Goal: Transaction & Acquisition: Book appointment/travel/reservation

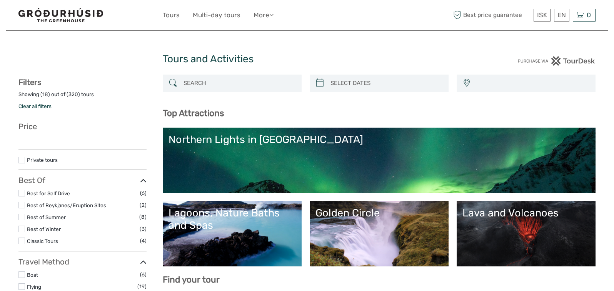
select select
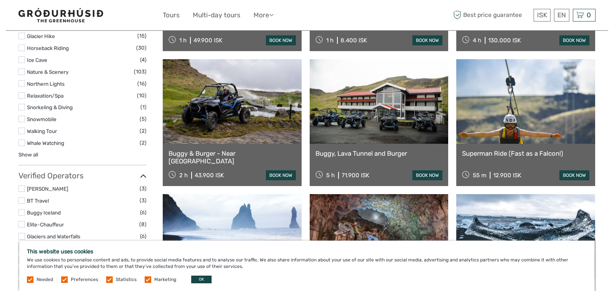
scroll to position [654, 0]
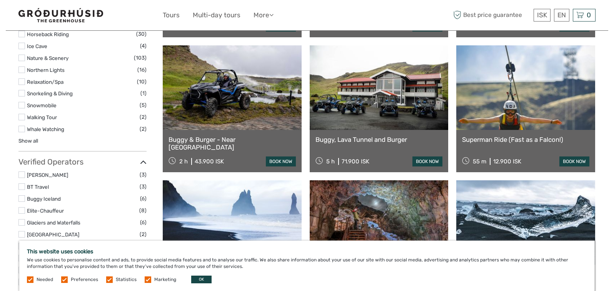
click at [381, 139] on link "Buggy, Lava Tunnel and Burger" at bounding box center [378, 140] width 127 height 8
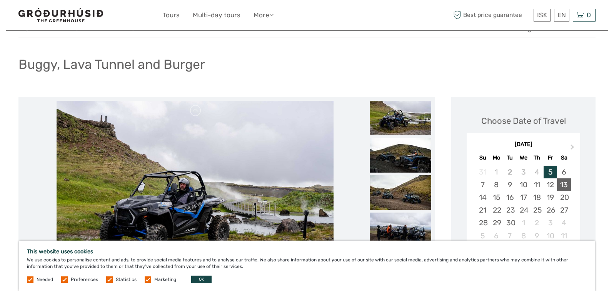
scroll to position [77, 0]
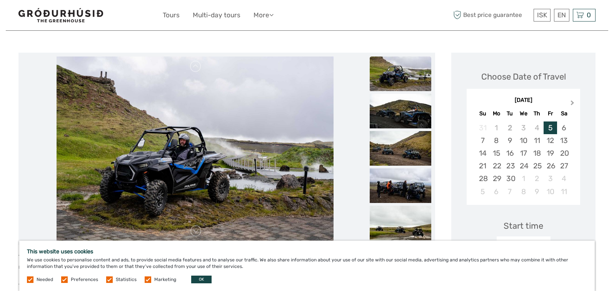
click at [572, 101] on span "Next Month" at bounding box center [572, 104] width 0 height 11
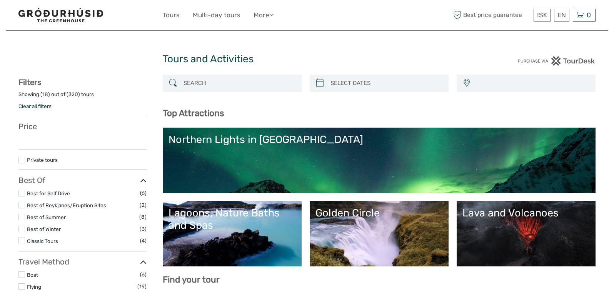
select select
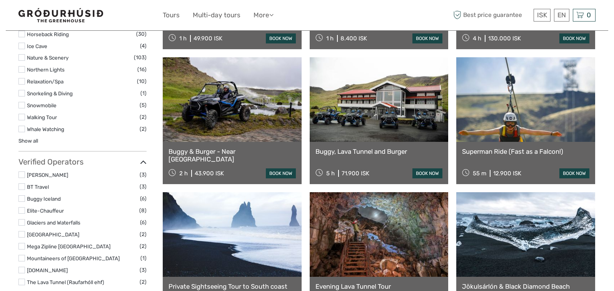
scroll to position [654, 0]
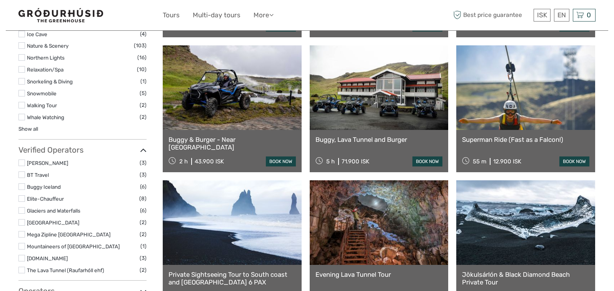
select select
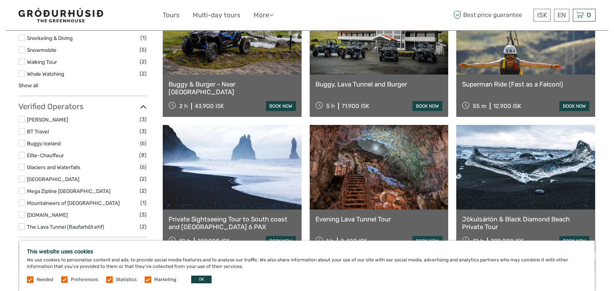
scroll to position [769, 0]
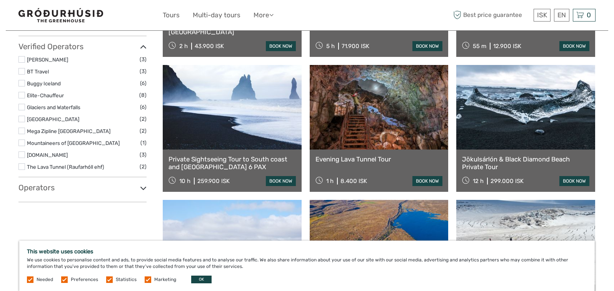
click at [530, 132] on link at bounding box center [525, 107] width 139 height 85
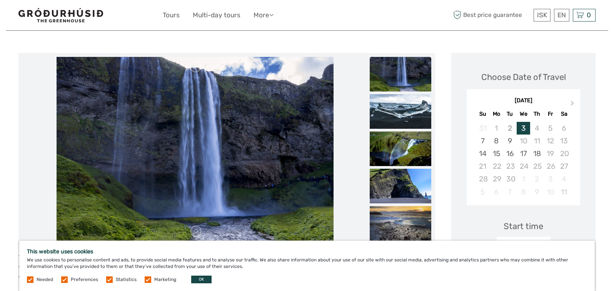
scroll to position [77, 0]
click at [410, 108] on img at bounding box center [401, 111] width 62 height 35
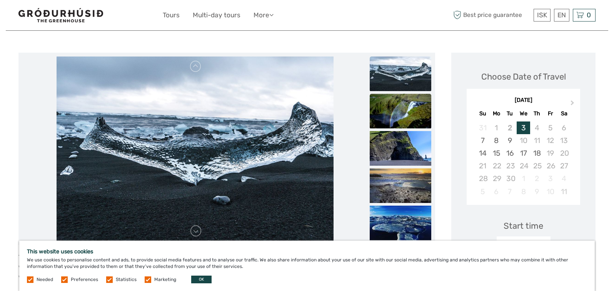
click at [405, 123] on img at bounding box center [401, 111] width 62 height 35
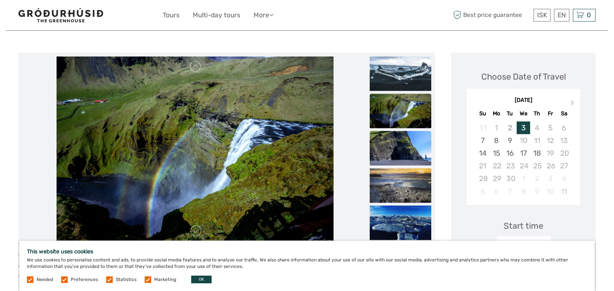
click at [399, 145] on img at bounding box center [401, 148] width 62 height 35
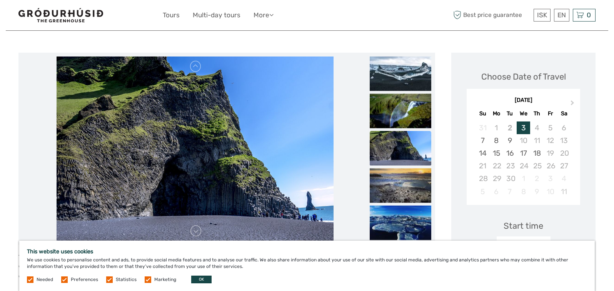
click at [400, 166] on ul at bounding box center [401, 131] width 62 height 224
click at [397, 188] on img at bounding box center [401, 185] width 62 height 35
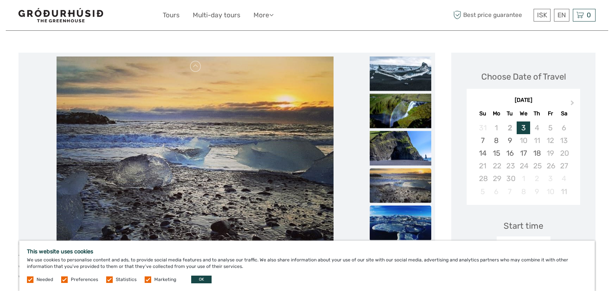
click at [390, 225] on img at bounding box center [401, 222] width 62 height 35
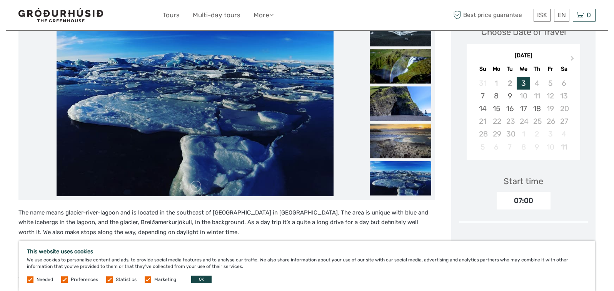
scroll to position [231, 0]
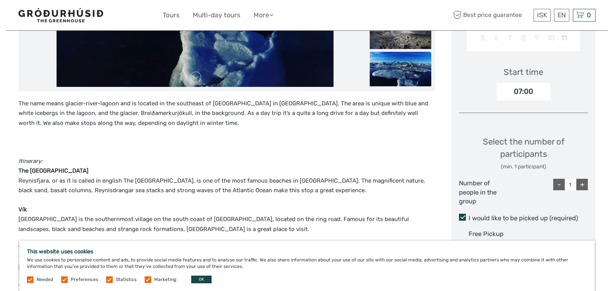
click at [394, 80] on img at bounding box center [401, 69] width 62 height 35
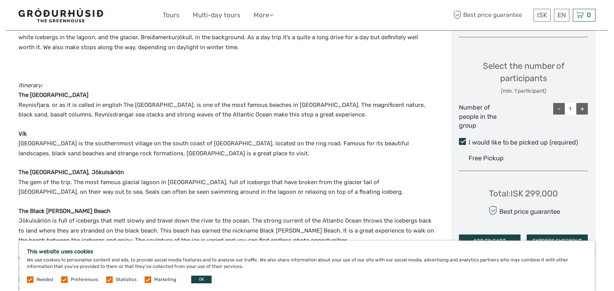
scroll to position [327, 0]
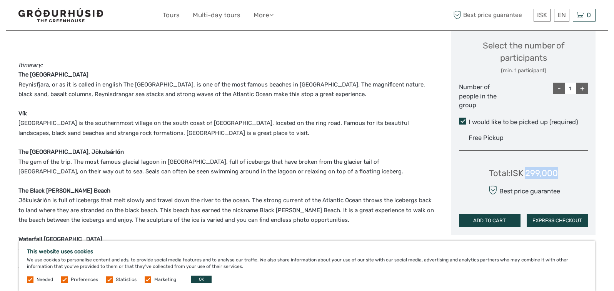
drag, startPoint x: 560, startPoint y: 172, endPoint x: 528, endPoint y: 177, distance: 32.4
click at [528, 177] on div "Total : ISK 299,000 Best price guarantee ADD TO CART EXPRESS CHECKOUT" at bounding box center [523, 192] width 129 height 70
copy div "299,000"
click at [415, 140] on div "The name means glacier-river-lagoon and is located in the southeast of Iceland …" at bounding box center [226, 151] width 417 height 297
click at [580, 90] on div "+" at bounding box center [582, 89] width 12 height 12
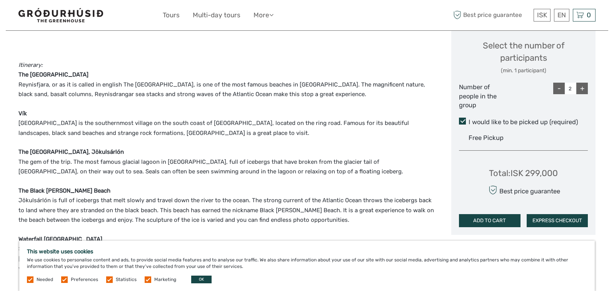
click at [582, 89] on div "+" at bounding box center [582, 89] width 12 height 12
type input "6"
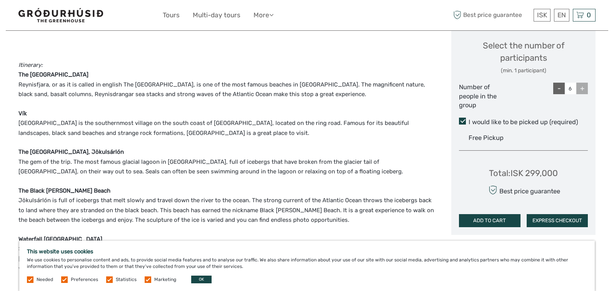
click at [582, 89] on div "+" at bounding box center [582, 89] width 12 height 12
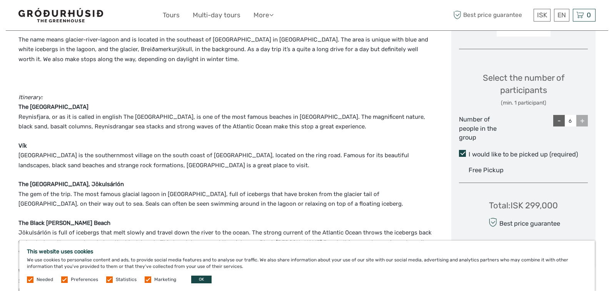
scroll to position [365, 0]
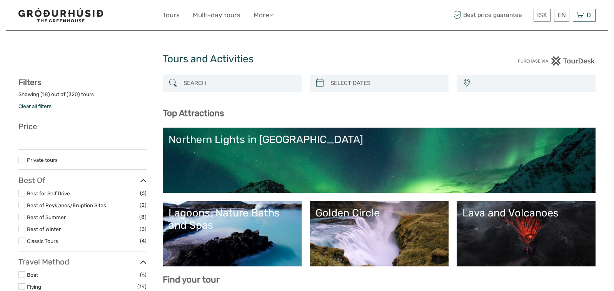
select select
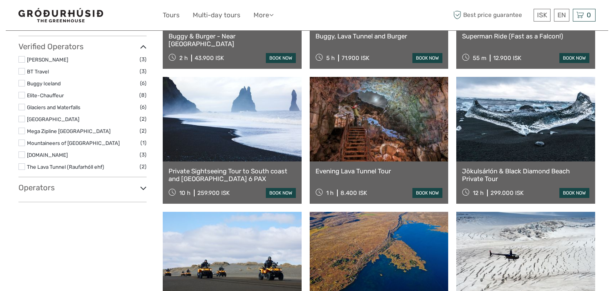
scroll to position [769, 0]
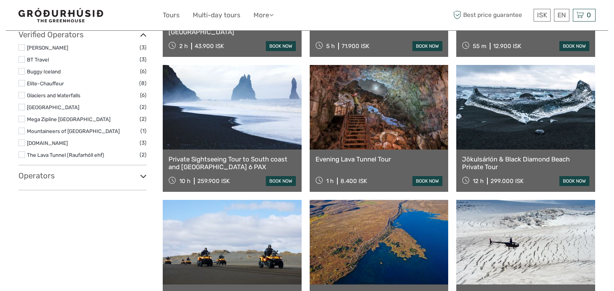
select select
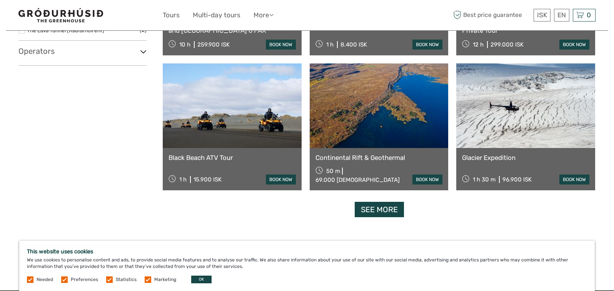
scroll to position [923, 0]
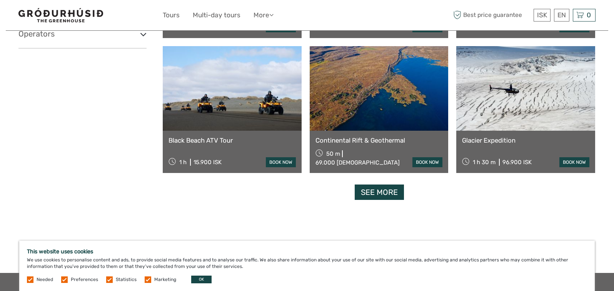
click at [484, 136] on div "Glacier Expedition 1 h 30 m 96.900 ISK book now" at bounding box center [525, 152] width 139 height 42
click at [485, 139] on link "Glacier Expedition" at bounding box center [525, 141] width 127 height 8
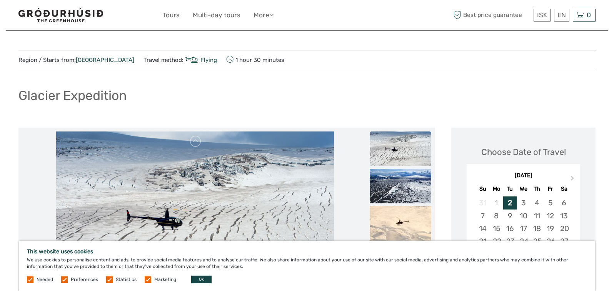
click at [397, 150] on img at bounding box center [401, 149] width 62 height 35
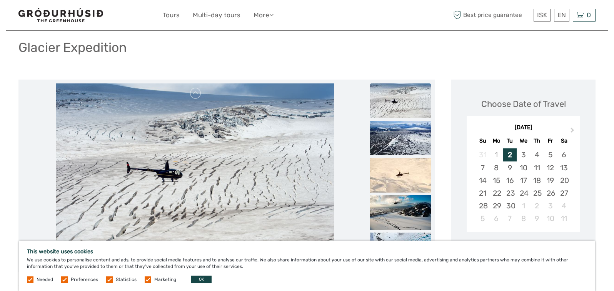
scroll to position [154, 0]
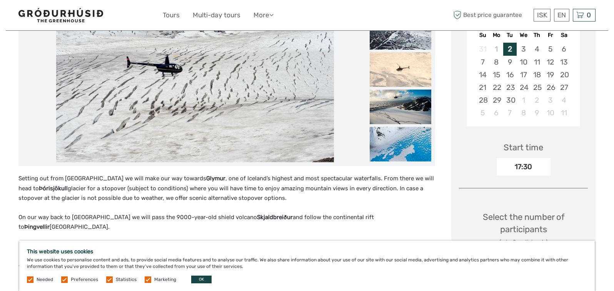
click at [411, 71] on img at bounding box center [401, 69] width 62 height 35
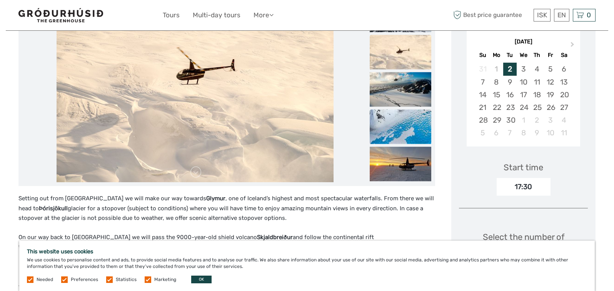
scroll to position [115, 0]
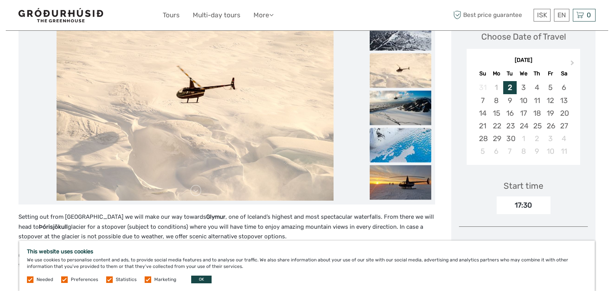
click at [403, 141] on img at bounding box center [401, 145] width 62 height 35
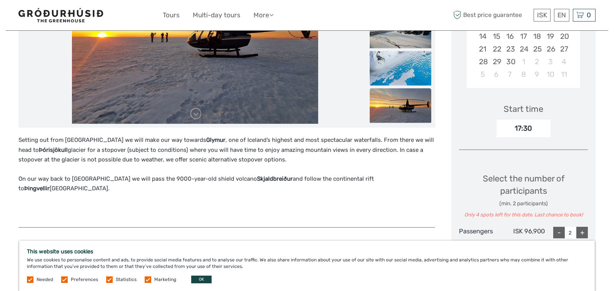
scroll to position [231, 0]
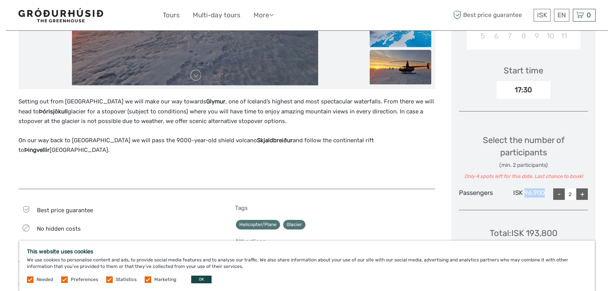
drag, startPoint x: 545, startPoint y: 193, endPoint x: 526, endPoint y: 195, distance: 18.9
click at [526, 195] on div "Passengers ISK 96,900 - 2 +" at bounding box center [523, 194] width 129 height 12
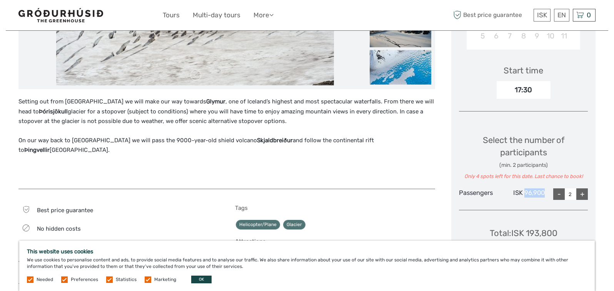
copy div "96,900"
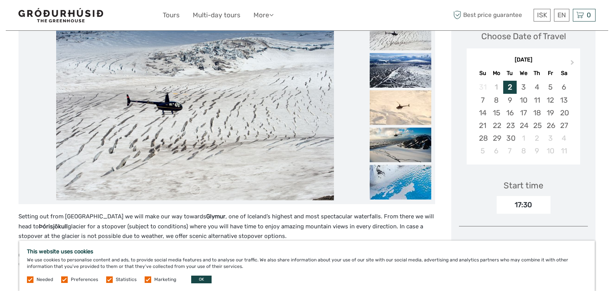
scroll to position [269, 0]
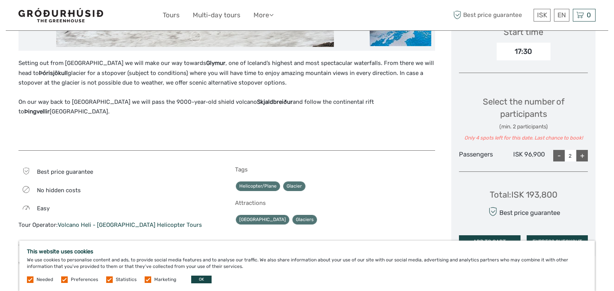
click at [565, 195] on div "Total : ISK 193,800 Best price guarantee ADD TO CART EXPRESS CHECKOUT" at bounding box center [523, 213] width 129 height 70
drag, startPoint x: 560, startPoint y: 196, endPoint x: 528, endPoint y: 195, distance: 31.9
click at [528, 195] on div "Total : ISK 193,800 Best price guarantee ADD TO CART EXPRESS CHECKOUT" at bounding box center [523, 213] width 129 height 70
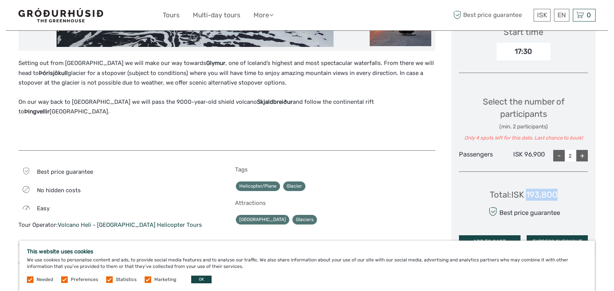
copy div "193,800"
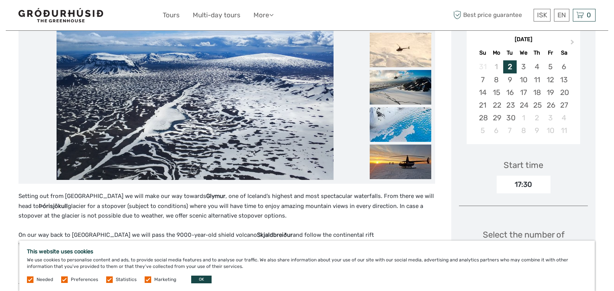
scroll to position [154, 0]
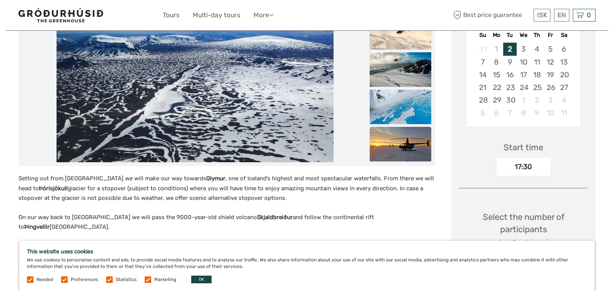
click at [399, 137] on img at bounding box center [401, 144] width 62 height 35
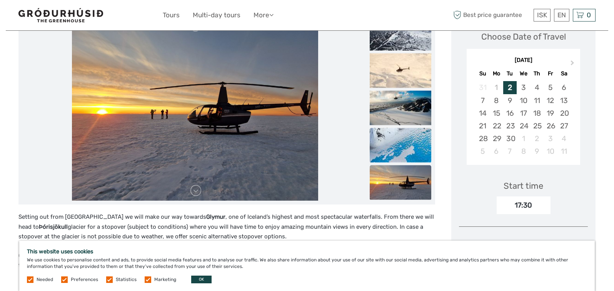
scroll to position [77, 0]
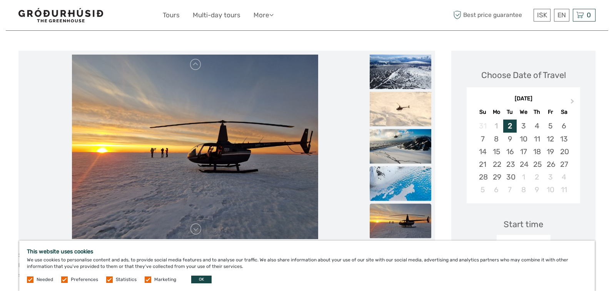
click at [417, 185] on img at bounding box center [401, 184] width 62 height 35
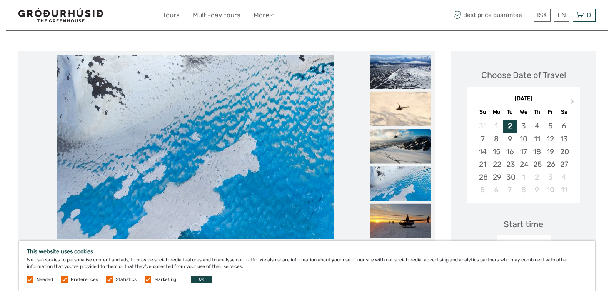
click at [417, 148] on img at bounding box center [401, 146] width 62 height 35
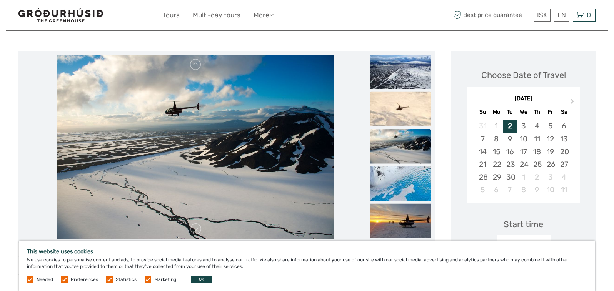
click at [411, 105] on img at bounding box center [401, 109] width 62 height 35
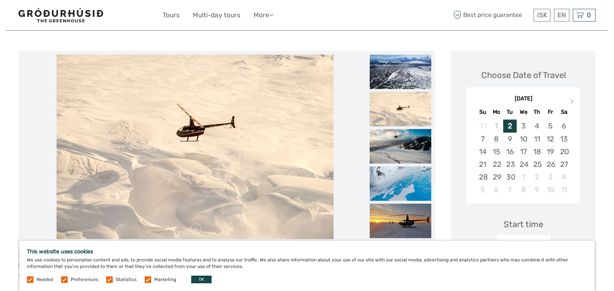
click at [413, 78] on img at bounding box center [401, 72] width 62 height 35
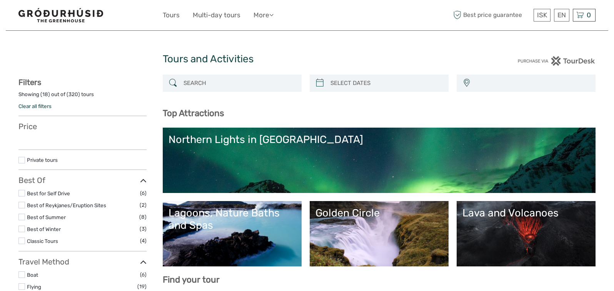
select select
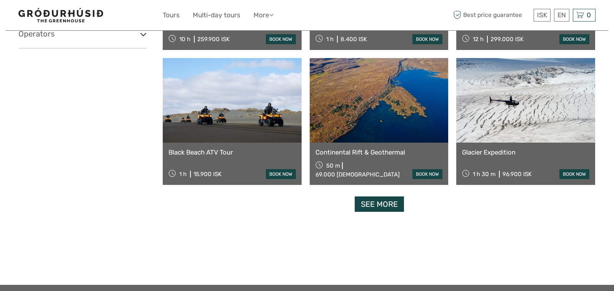
scroll to position [923, 0]
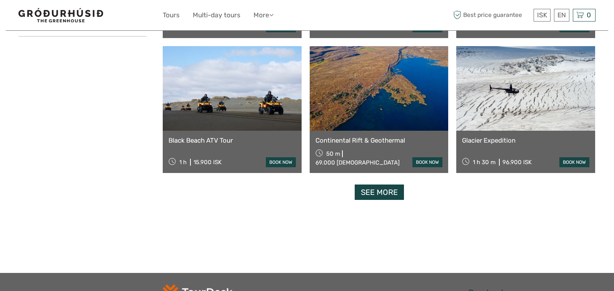
select select
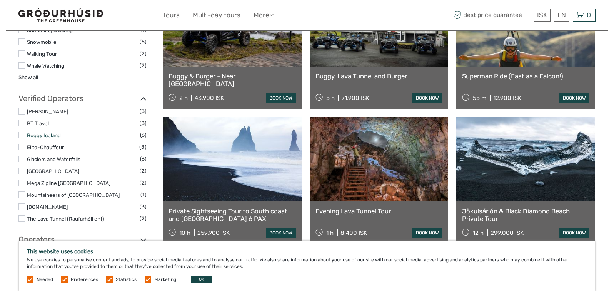
scroll to position [731, 0]
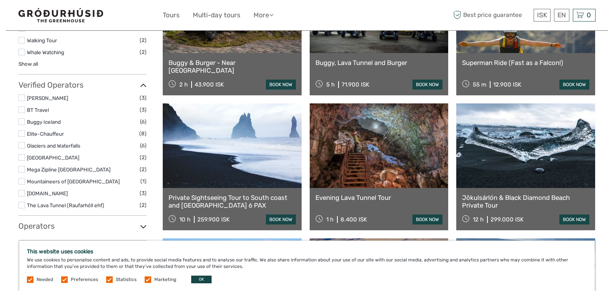
click at [23, 193] on label at bounding box center [21, 193] width 7 height 7
click at [0, 0] on input "checkbox" at bounding box center [0, 0] width 0 height 0
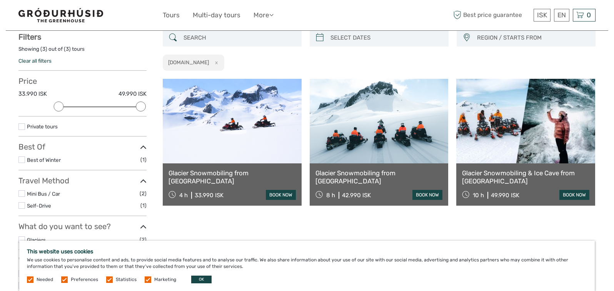
scroll to position [44, 0]
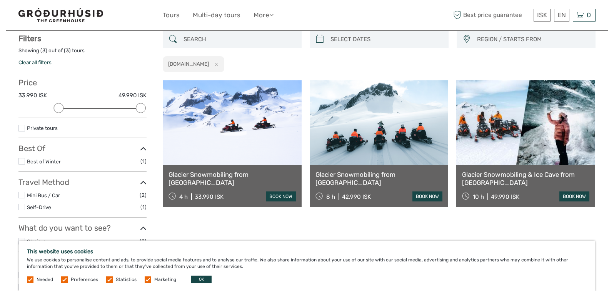
click at [258, 127] on link at bounding box center [232, 122] width 139 height 85
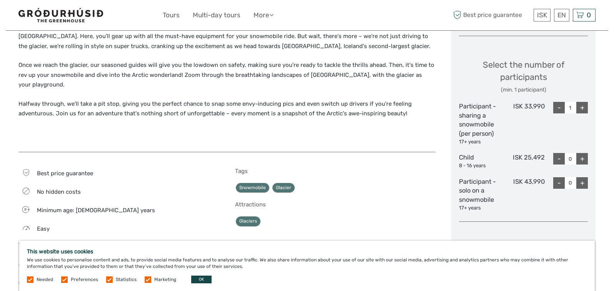
click at [582, 107] on div "+" at bounding box center [582, 108] width 12 height 12
type input "2"
click at [521, 135] on div "ISK 33,990" at bounding box center [523, 123] width 43 height 43
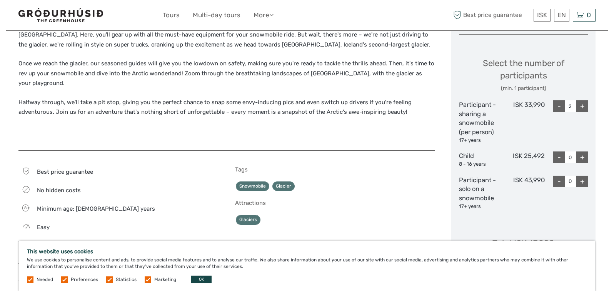
scroll to position [423, 0]
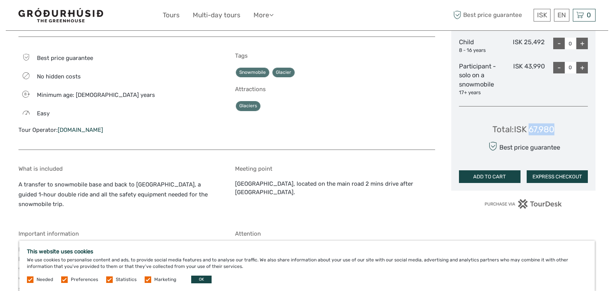
drag, startPoint x: 556, startPoint y: 129, endPoint x: 531, endPoint y: 129, distance: 25.0
click at [531, 129] on div "Total : ISK 67,980 Best price guarantee ADD TO CART EXPRESS CHECKOUT" at bounding box center [523, 148] width 129 height 70
copy div "67,980"
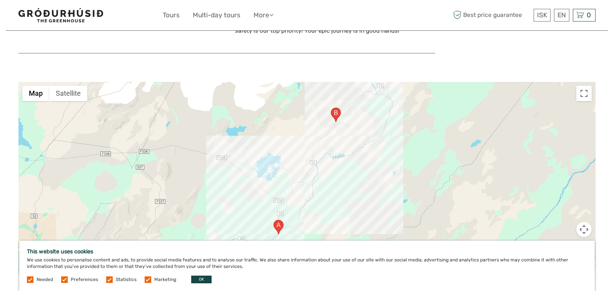
scroll to position [885, 0]
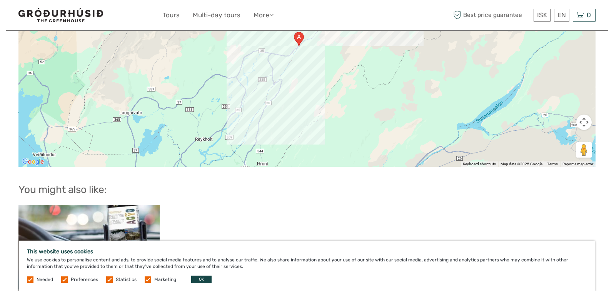
drag, startPoint x: 311, startPoint y: 126, endPoint x: 334, endPoint y: 39, distance: 89.9
click at [334, 39] on div at bounding box center [306, 71] width 577 height 192
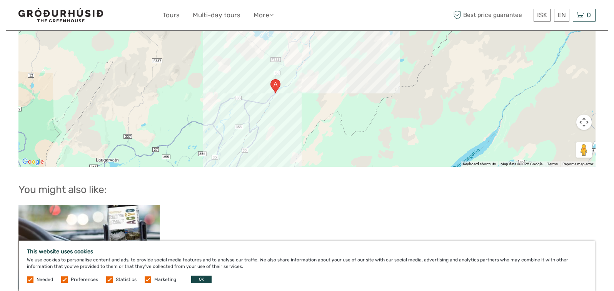
drag, startPoint x: 333, startPoint y: 79, endPoint x: 304, endPoint y: 134, distance: 61.8
click at [304, 134] on div at bounding box center [306, 71] width 577 height 192
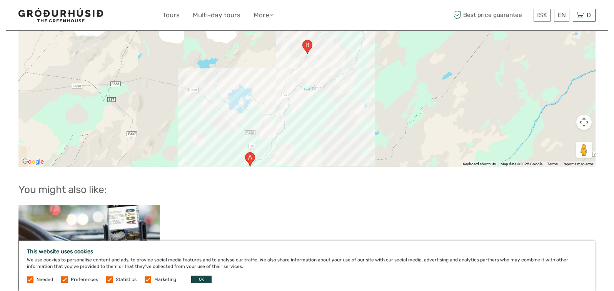
drag, startPoint x: 321, startPoint y: 75, endPoint x: 295, endPoint y: 152, distance: 81.1
click at [295, 152] on div at bounding box center [306, 71] width 577 height 192
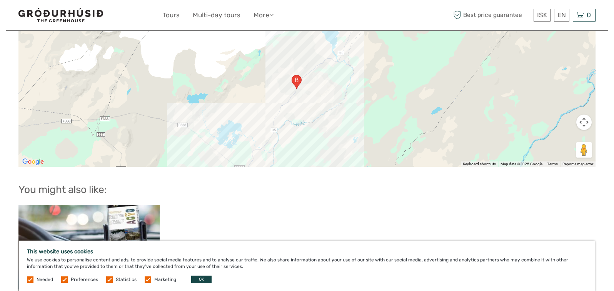
drag, startPoint x: 325, startPoint y: 55, endPoint x: 315, endPoint y: 93, distance: 38.7
click at [315, 93] on div at bounding box center [306, 71] width 577 height 192
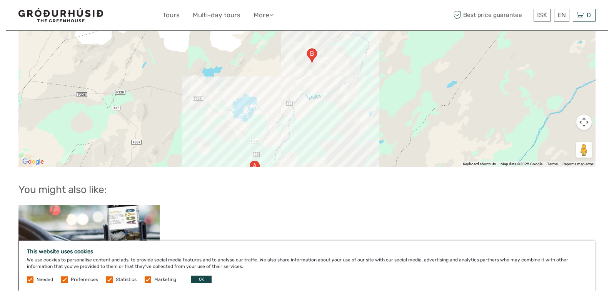
drag, startPoint x: 331, startPoint y: 85, endPoint x: 342, endPoint y: 65, distance: 22.6
click at [342, 65] on div at bounding box center [306, 71] width 577 height 192
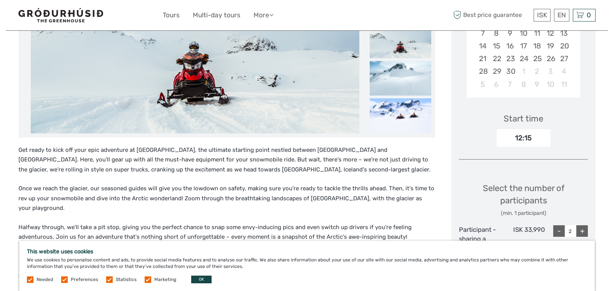
scroll to position [129, 0]
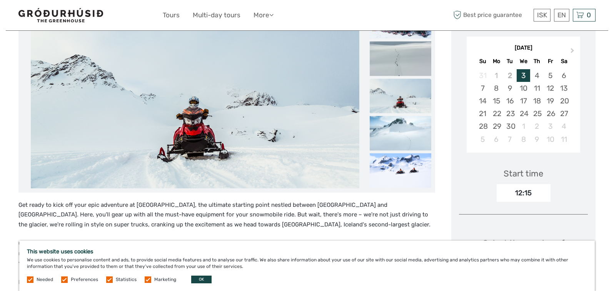
click at [405, 100] on img at bounding box center [401, 95] width 62 height 35
click at [395, 138] on img at bounding box center [401, 133] width 62 height 35
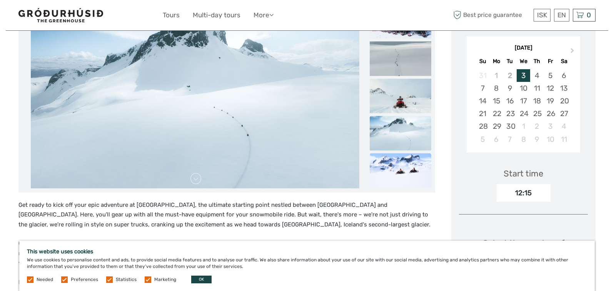
click at [407, 170] on img at bounding box center [401, 170] width 62 height 35
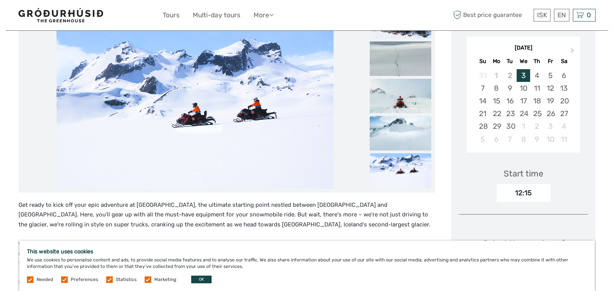
click at [399, 141] on img at bounding box center [401, 133] width 62 height 35
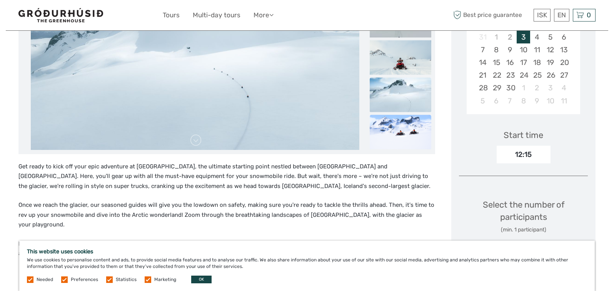
click at [408, 129] on img at bounding box center [401, 132] width 62 height 35
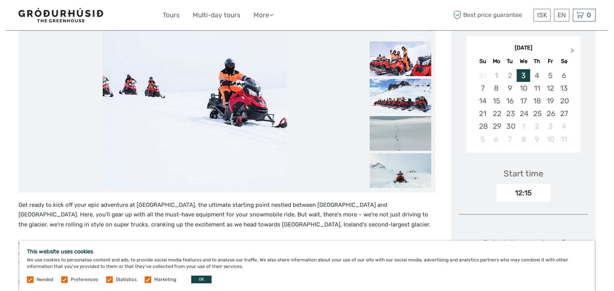
click at [572, 47] on button "Next Month" at bounding box center [573, 52] width 12 height 12
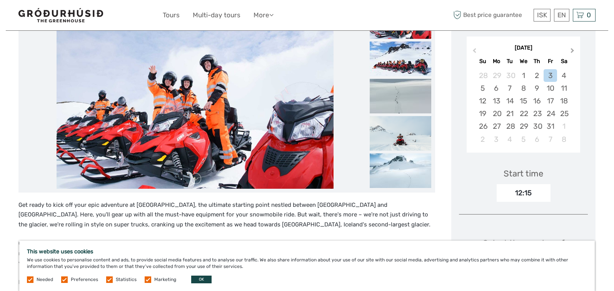
click at [572, 47] on button "Next Month" at bounding box center [573, 52] width 12 height 12
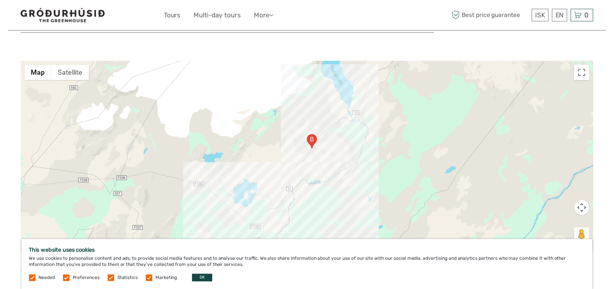
scroll to position [822, 0]
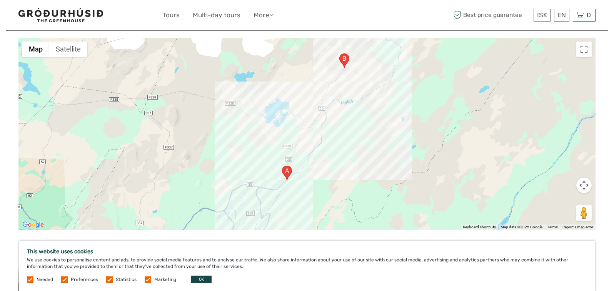
drag, startPoint x: 305, startPoint y: 163, endPoint x: 338, endPoint y: 105, distance: 67.0
click at [338, 105] on div at bounding box center [306, 134] width 577 height 192
